Goal: Task Accomplishment & Management: Manage account settings

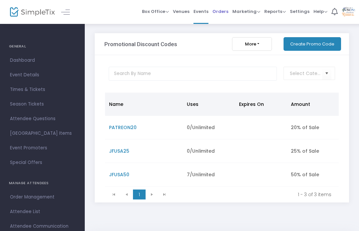
click at [221, 10] on span "Orders" at bounding box center [220, 11] width 16 height 17
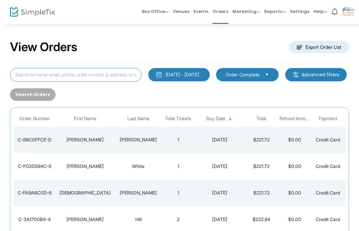
click at [113, 78] on input at bounding box center [75, 75] width 131 height 14
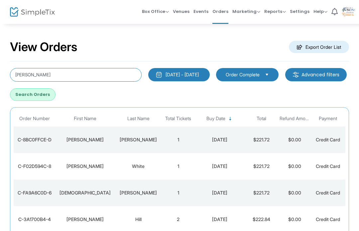
type input "[PERSON_NAME]"
click at [55, 96] on button "Search Orders" at bounding box center [32, 94] width 45 height 13
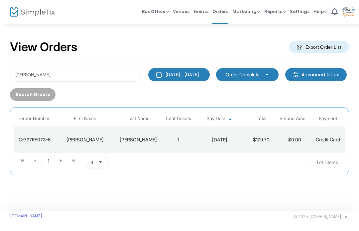
click at [140, 141] on div "[PERSON_NAME]" at bounding box center [138, 139] width 43 height 7
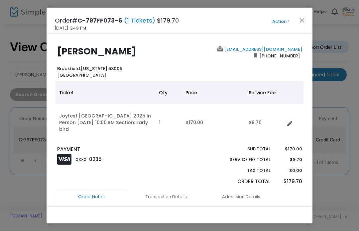
click at [283, 23] on button "Action" at bounding box center [281, 21] width 40 height 7
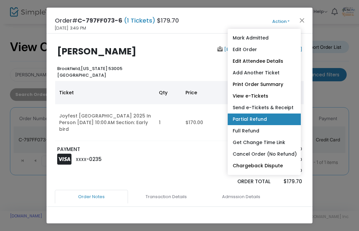
click at [259, 120] on link "Partial Refund" at bounding box center [263, 120] width 73 height 12
radio input "true"
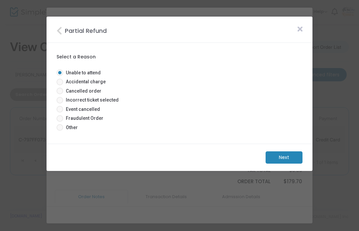
click at [61, 130] on span at bounding box center [59, 127] width 7 height 7
click at [60, 131] on input "Other" at bounding box center [59, 131] width 0 height 0
radio input "true"
click at [289, 162] on m-button "Next" at bounding box center [283, 157] width 37 height 12
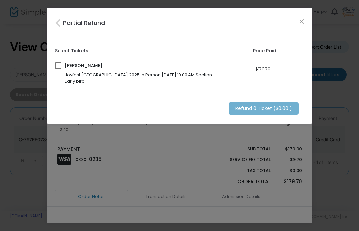
click at [54, 69] on div "[PERSON_NAME] Joyfest [GEOGRAPHIC_DATA] 2025 In Person [DATE] 10:00 AM Section:…" at bounding box center [179, 72] width 256 height 24
click at [55, 70] on mat-checkbox at bounding box center [58, 66] width 7 height 9
click at [56, 67] on span at bounding box center [58, 65] width 7 height 7
click at [58, 69] on input "checkbox" at bounding box center [58, 69] width 0 height 0
checkbox input "true"
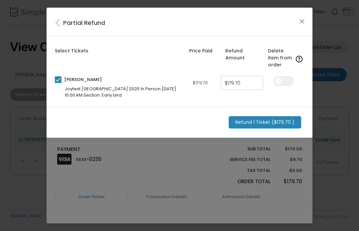
click at [244, 84] on input "$179.70" at bounding box center [241, 83] width 41 height 13
type input "179.7"
type input "$85.00"
click at [202, 113] on div "Refund 1 Ticket ($85.00 )" at bounding box center [179, 123] width 266 height 32
click at [247, 121] on m-button "Refund 1 Ticket ($85.00 )" at bounding box center [263, 122] width 71 height 12
